Goal: Find contact information: Find contact information

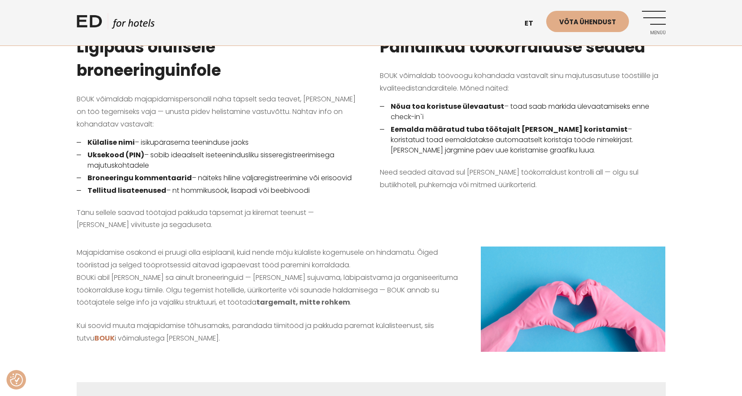
scroll to position [883, 0]
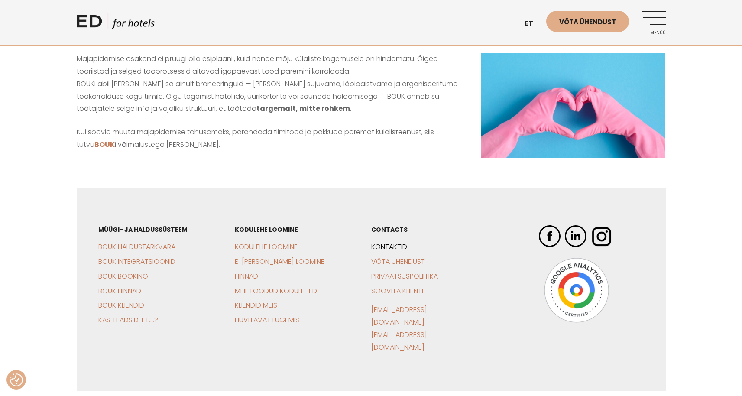
click at [371, 242] on link "Kontaktid" at bounding box center [389, 247] width 36 height 10
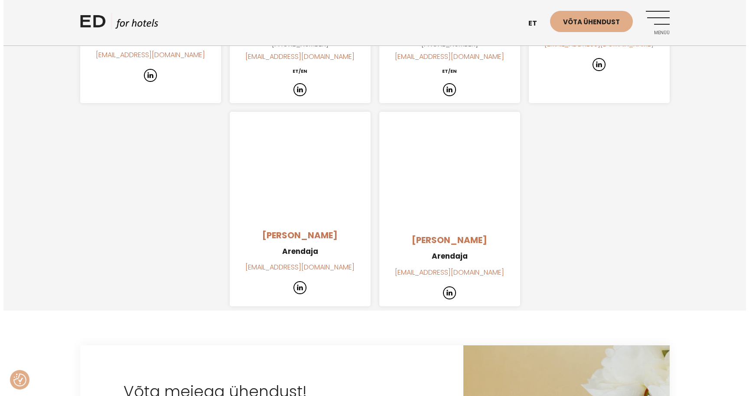
scroll to position [1319, 0]
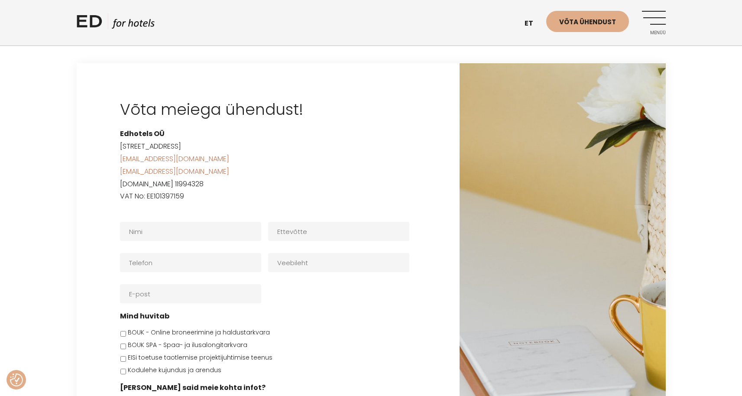
click at [157, 156] on p "Edhotels [GEOGRAPHIC_DATA][STREET_ADDRESS] [EMAIL_ADDRESS][DOMAIN_NAME] [EMAIL_…" at bounding box center [268, 165] width 296 height 75
click at [156, 156] on p "Edhotels [GEOGRAPHIC_DATA][STREET_ADDRESS] [EMAIL_ADDRESS][DOMAIN_NAME] [EMAIL_…" at bounding box center [268, 165] width 296 height 75
click at [161, 156] on p "Edhotels [GEOGRAPHIC_DATA][STREET_ADDRESS] [EMAIL_ADDRESS][DOMAIN_NAME] [EMAIL_…" at bounding box center [268, 165] width 296 height 75
copy p "11994328"
